Goal: Answer question/provide support: Share knowledge or assist other users

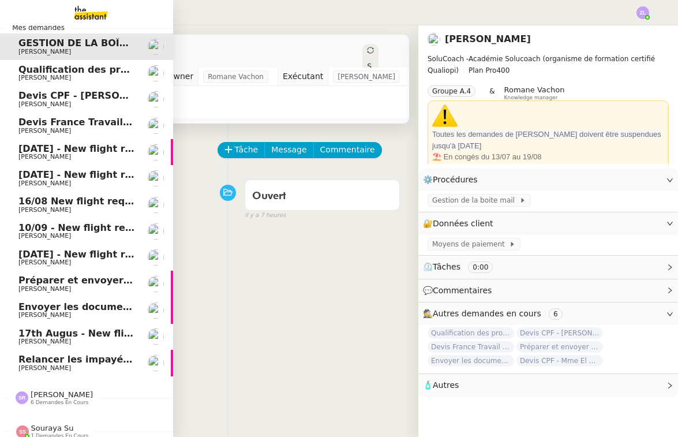
scroll to position [16, 1]
click at [53, 399] on span "6 demandes en cours" at bounding box center [58, 402] width 58 height 6
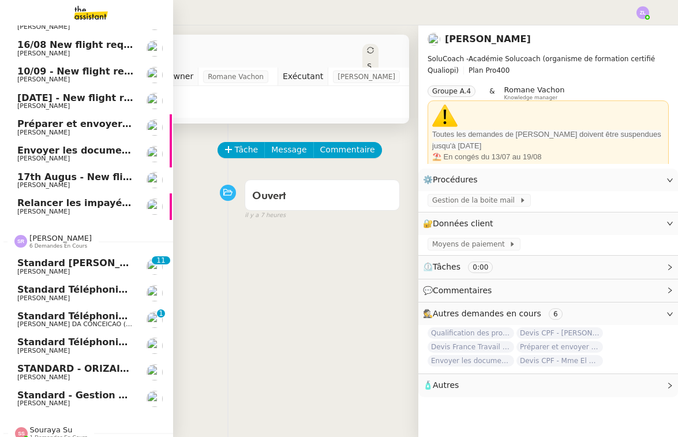
scroll to position [172, 1]
click at [46, 337] on span "Standard téléphonique - [DATE]" at bounding box center [100, 342] width 166 height 11
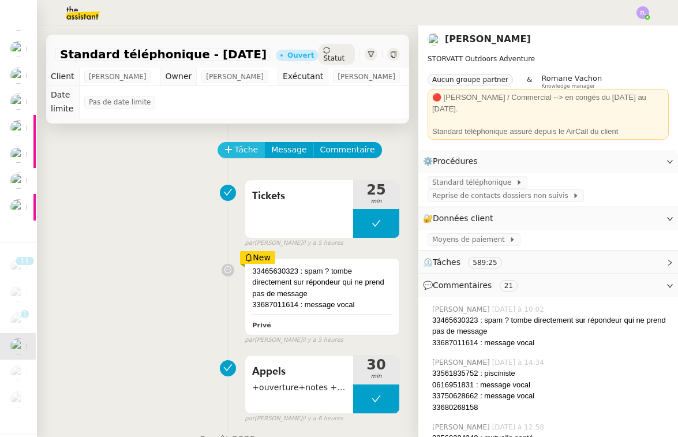
click at [243, 147] on span "Tâche" at bounding box center [247, 149] width 24 height 13
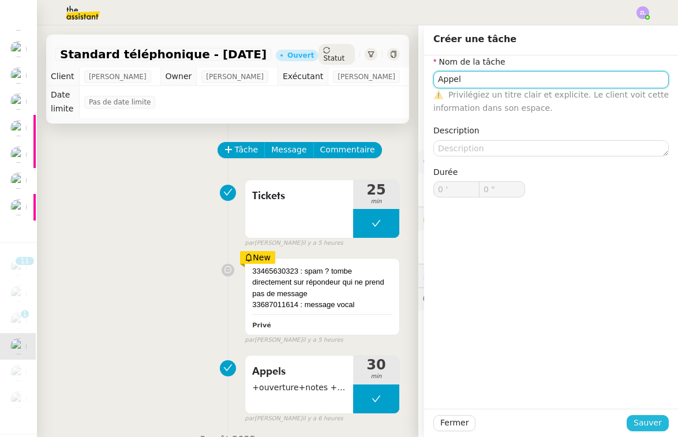
type input "Appel"
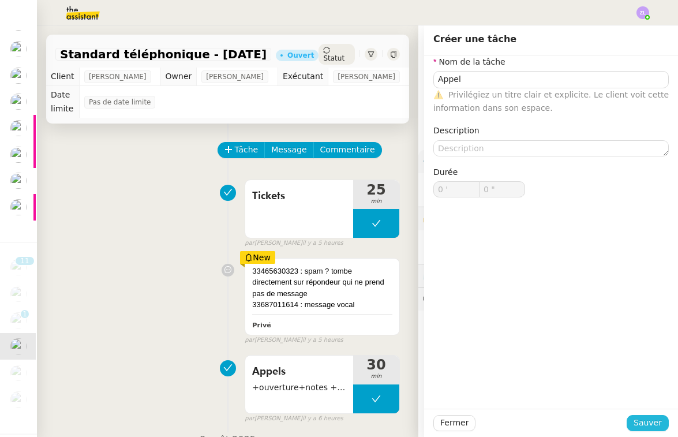
click at [652, 427] on span "Sauver" at bounding box center [648, 422] width 28 height 13
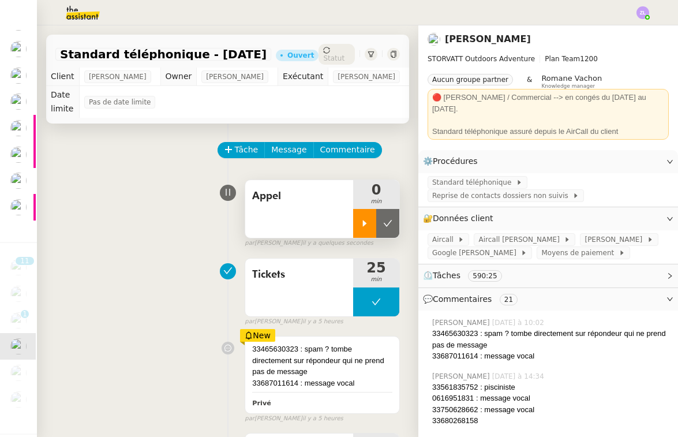
click at [358, 213] on div at bounding box center [364, 223] width 23 height 29
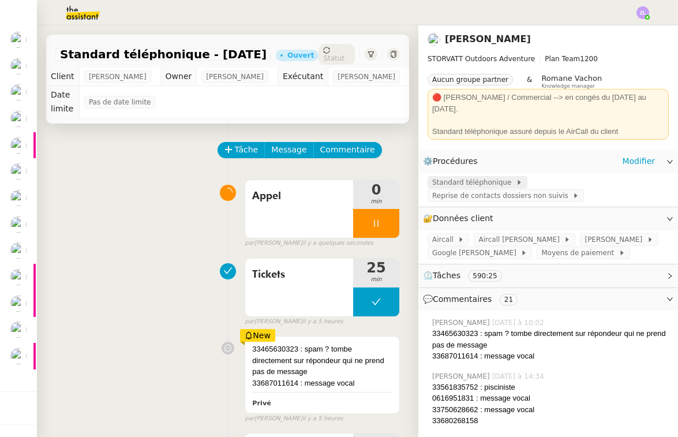
scroll to position [16, 1]
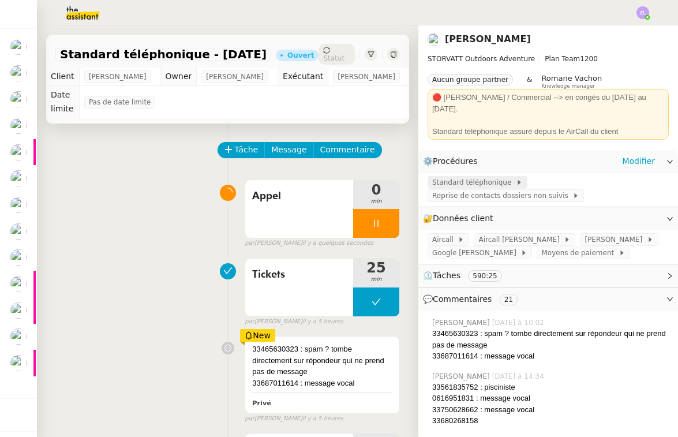
click at [465, 177] on span "Standard téléphonique" at bounding box center [474, 183] width 84 height 12
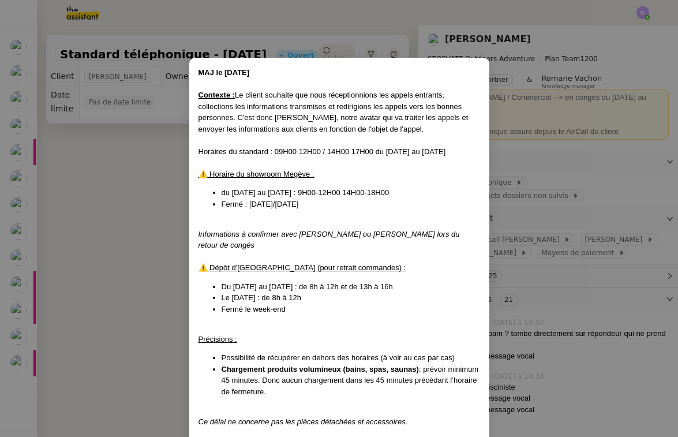
scroll to position [0, 0]
click at [131, 424] on nz-modal-container "MAJ le [DATE] Contexte : Le client souhaite que nous réceptionnions les appels …" at bounding box center [339, 218] width 678 height 437
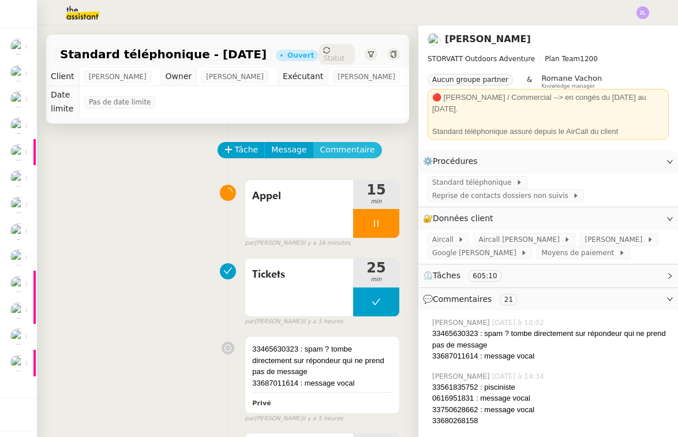
click at [365, 153] on span "Commentaire" at bounding box center [347, 149] width 55 height 13
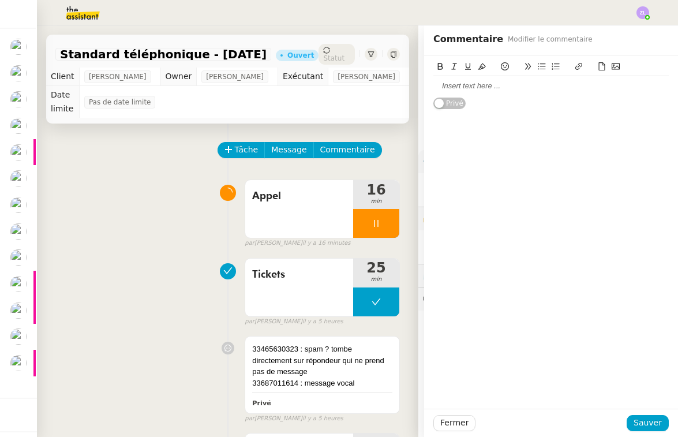
click at [455, 88] on div at bounding box center [551, 86] width 236 height 10
click at [429, 87] on div "xv : messagerie Privé" at bounding box center [551, 82] width 254 height 54
click at [535, 84] on div "33615388897 : messagerie" at bounding box center [551, 86] width 236 height 10
click at [653, 424] on span "Sauver" at bounding box center [648, 422] width 28 height 13
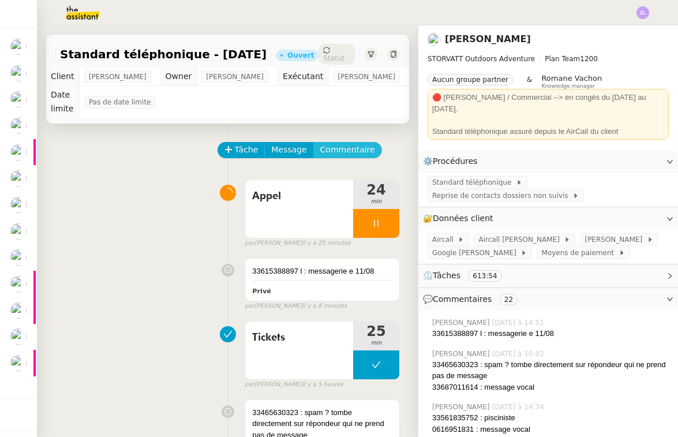
click at [338, 150] on span "Commentaire" at bounding box center [347, 149] width 55 height 13
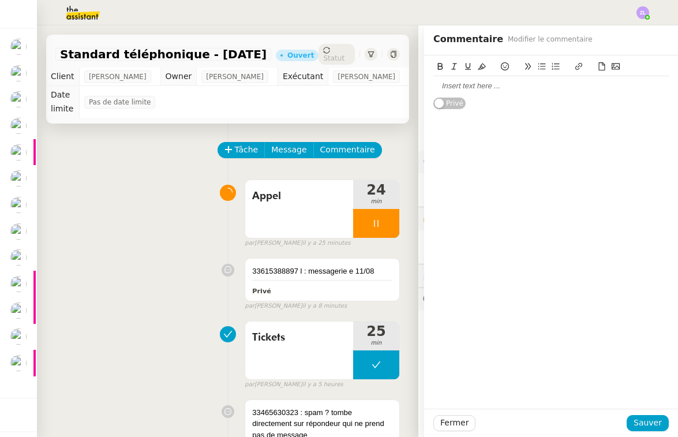
click at [503, 89] on div at bounding box center [551, 86] width 236 height 10
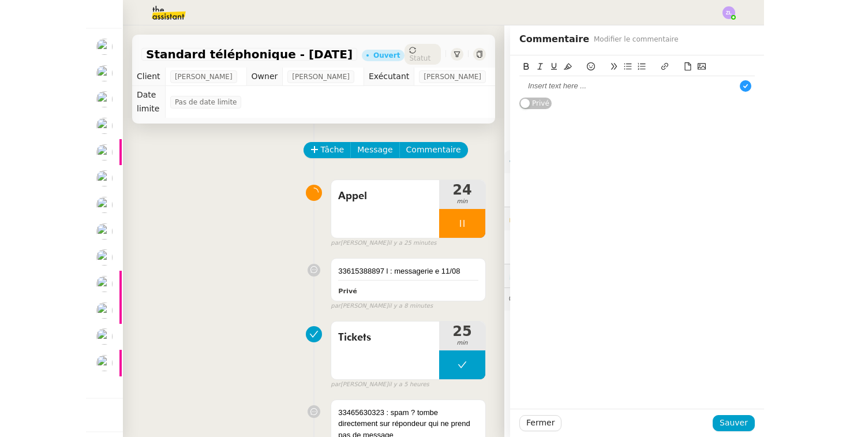
scroll to position [6, 1]
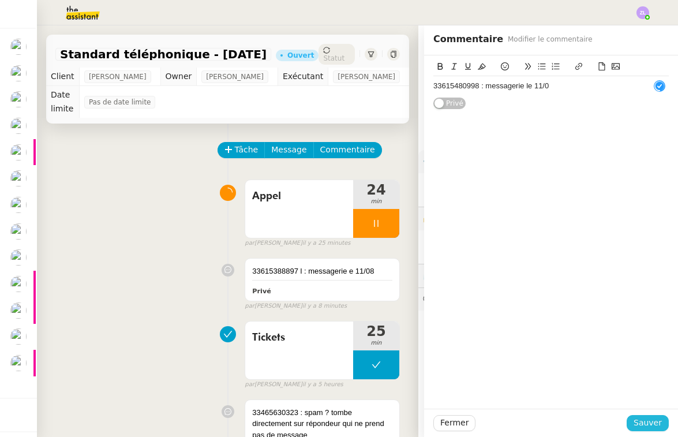
click at [654, 423] on span "Sauver" at bounding box center [648, 422] width 28 height 13
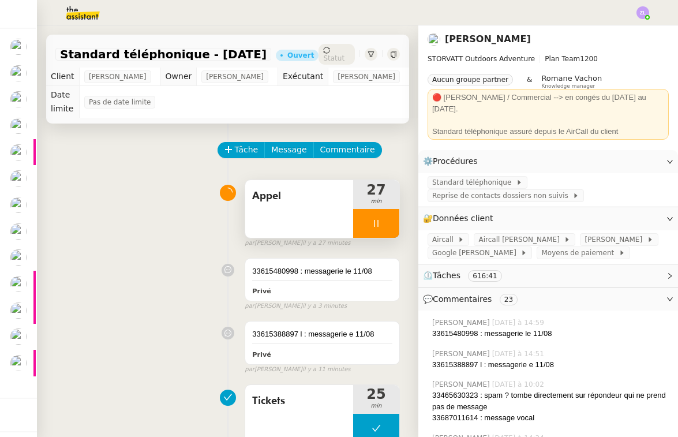
click at [368, 226] on div at bounding box center [376, 223] width 46 height 29
click at [383, 222] on icon at bounding box center [387, 223] width 9 height 9
click at [283, 6] on div at bounding box center [339, 12] width 621 height 25
